Goal: Navigation & Orientation: Find specific page/section

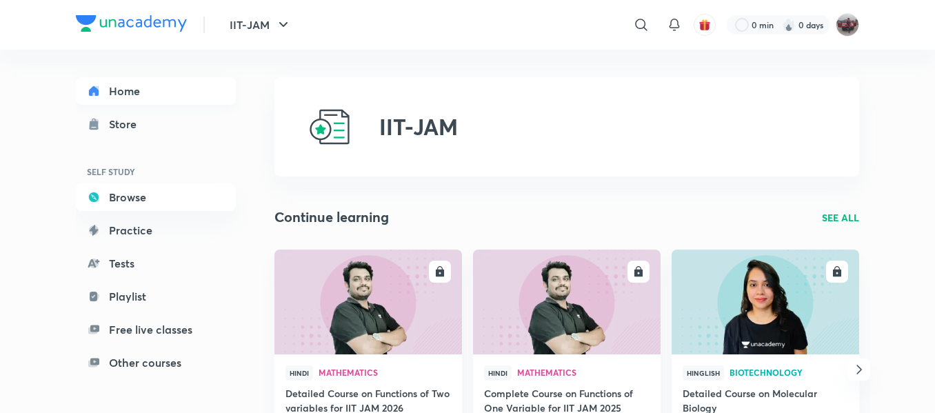
drag, startPoint x: 0, startPoint y: 0, endPoint x: 136, endPoint y: 90, distance: 162.8
click at [136, 90] on link "Home" at bounding box center [156, 91] width 160 height 28
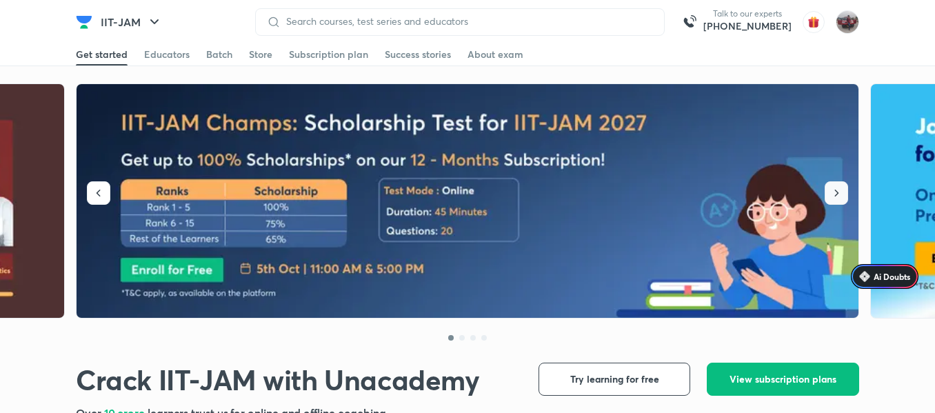
click at [837, 200] on icon "button" at bounding box center [837, 193] width 14 height 14
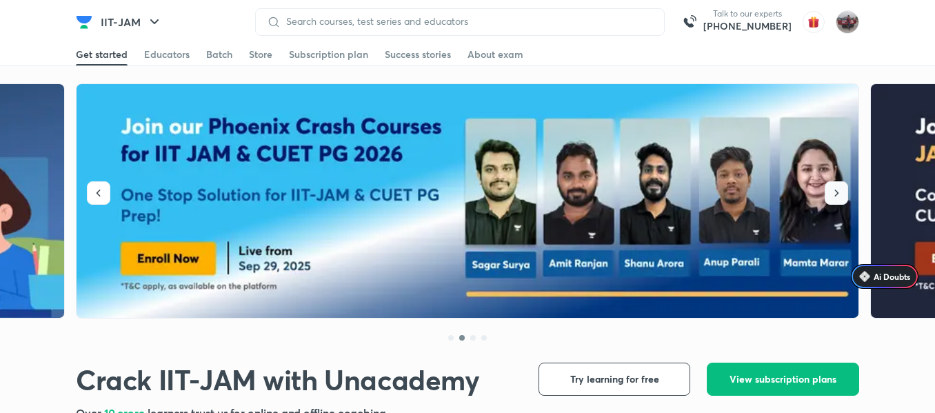
click at [837, 200] on icon "button" at bounding box center [837, 193] width 14 height 14
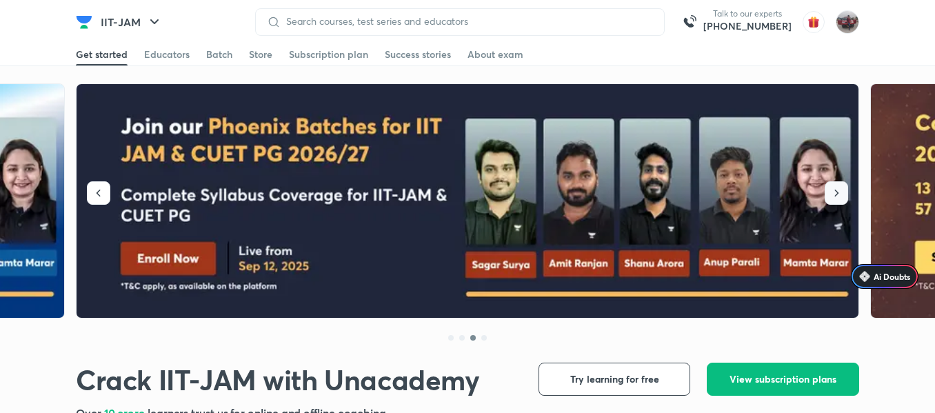
click at [837, 200] on icon "button" at bounding box center [837, 193] width 14 height 14
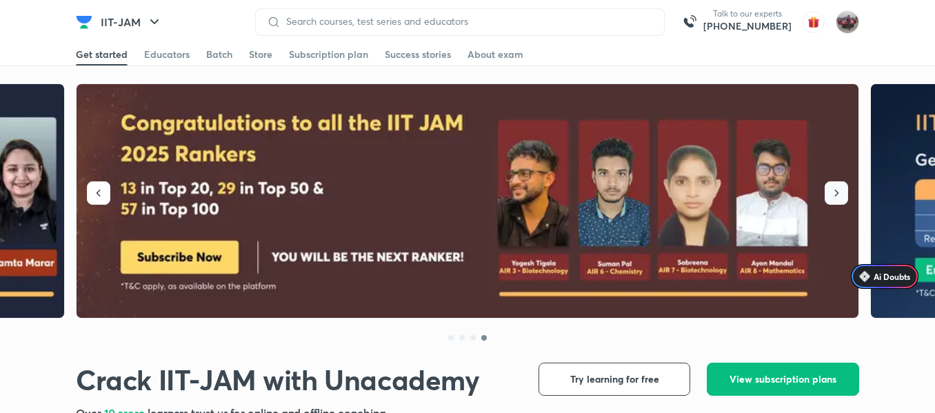
click at [837, 200] on icon "button" at bounding box center [837, 193] width 14 height 14
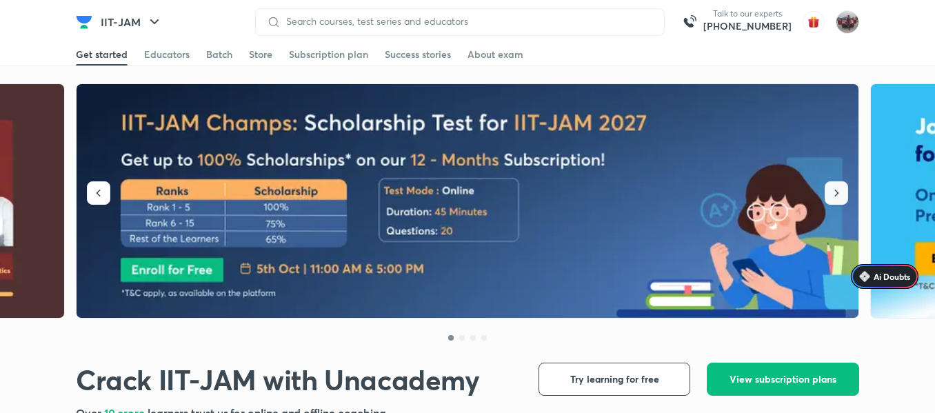
click at [837, 189] on icon "button" at bounding box center [837, 193] width 14 height 14
